Goal: Task Accomplishment & Management: Use online tool/utility

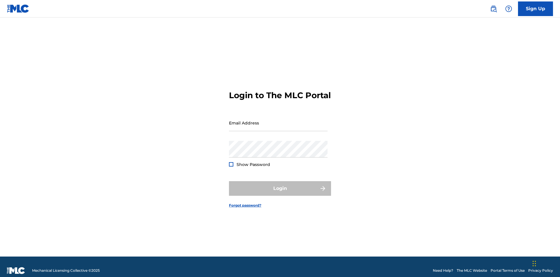
scroll to position [8, 0]
click at [278, 120] on input "Email Address" at bounding box center [278, 122] width 99 height 17
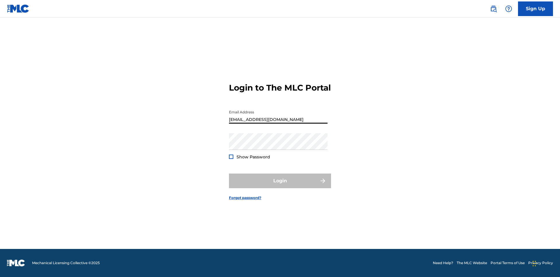
type input "[EMAIL_ADDRESS][DOMAIN_NAME]"
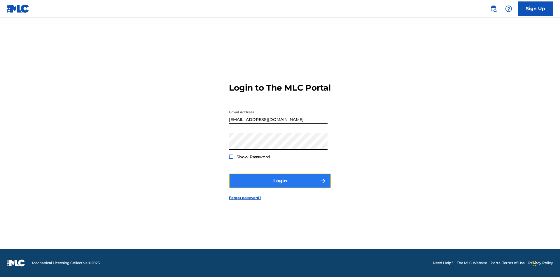
click at [280, 186] on button "Login" at bounding box center [280, 180] width 102 height 15
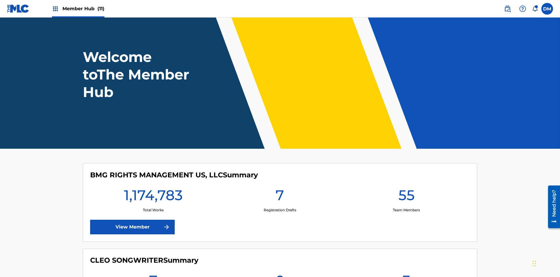
click at [83, 8] on span "Member Hub (11)" at bounding box center [83, 8] width 42 height 7
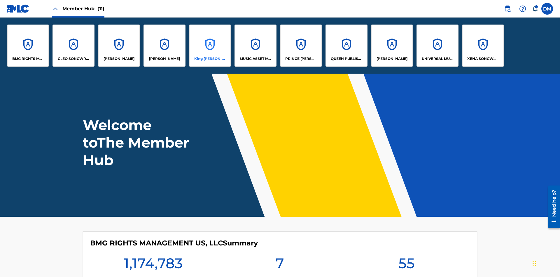
click at [210, 59] on p "King [PERSON_NAME]" at bounding box center [210, 58] width 32 height 5
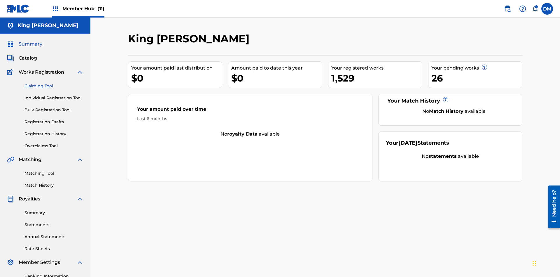
click at [54, 83] on link "Claiming Tool" at bounding box center [54, 86] width 59 height 6
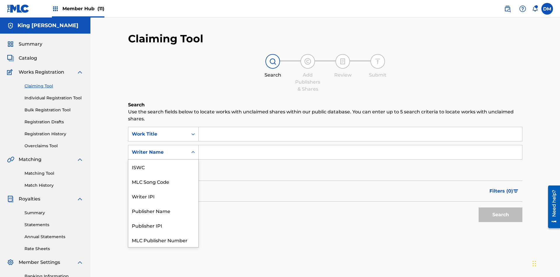
click at [163, 174] on div "MLC Song Code" at bounding box center [163, 181] width 70 height 15
click at [501, 207] on button "Search" at bounding box center [501, 214] width 44 height 15
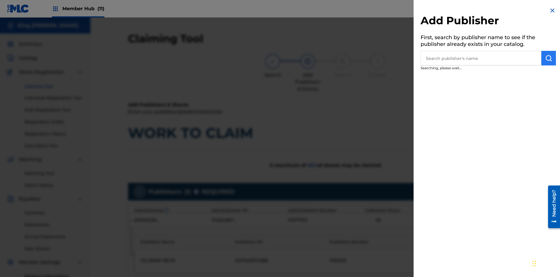
click at [481, 58] on input "text" at bounding box center [481, 58] width 121 height 15
click at [549, 58] on img "submit" at bounding box center [548, 58] width 7 height 7
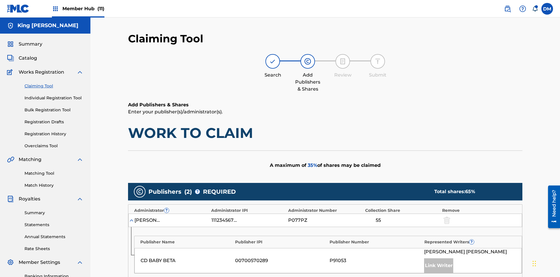
type input "10"
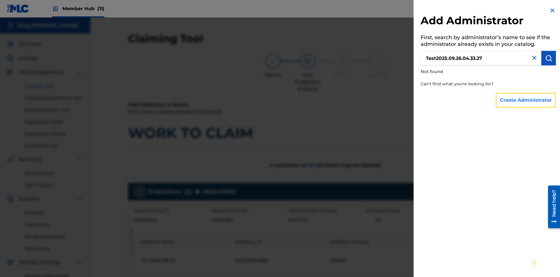
click at [527, 100] on button "Create Administrator" at bounding box center [526, 100] width 60 height 15
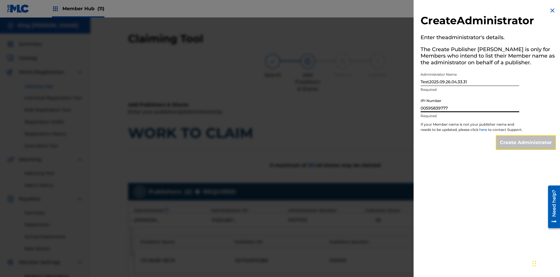
click at [527, 148] on input "Create Administrator" at bounding box center [526, 142] width 60 height 15
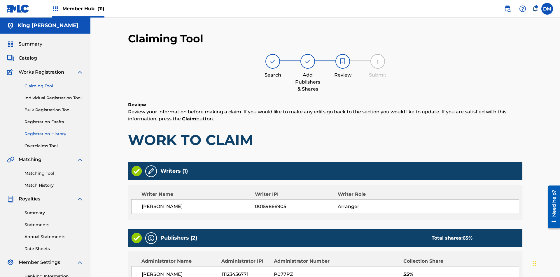
click at [54, 131] on link "Registration History" at bounding box center [54, 134] width 59 height 6
